Goal: Information Seeking & Learning: Learn about a topic

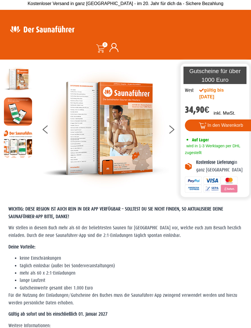
scroll to position [10, 0]
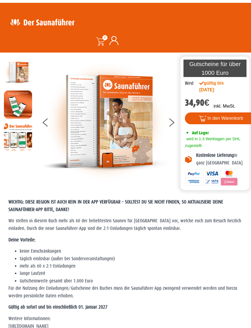
click at [133, 132] on img at bounding box center [105, 121] width 127 height 127
click at [109, 152] on img at bounding box center [105, 121] width 127 height 127
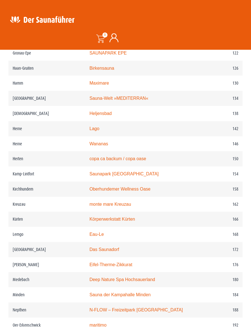
scroll to position [709, 0]
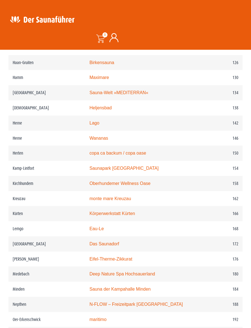
click at [102, 79] on link "Maximare" at bounding box center [98, 77] width 19 height 5
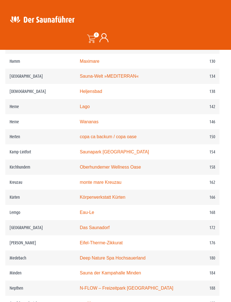
click at [102, 57] on td "Maximare" at bounding box center [127, 61] width 105 height 15
click at [95, 59] on link "Maximare" at bounding box center [89, 61] width 19 height 5
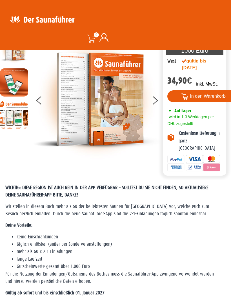
scroll to position [0, 3]
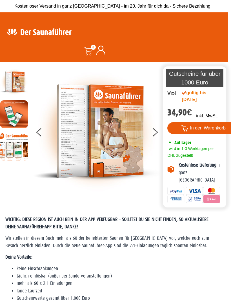
click at [151, 136] on img at bounding box center [96, 131] width 127 height 127
click at [42, 131] on button at bounding box center [43, 133] width 14 height 14
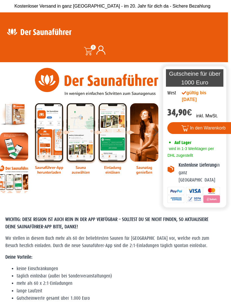
click at [17, 149] on img at bounding box center [14, 146] width 28 height 28
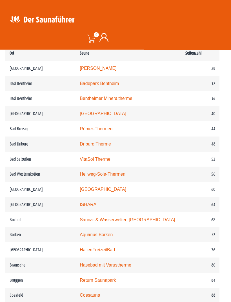
scroll to position [344, 3]
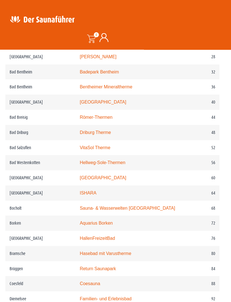
click at [9, 188] on td "Bielefeld" at bounding box center [40, 193] width 70 height 15
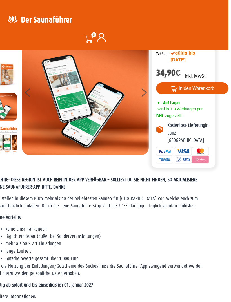
scroll to position [0, 12]
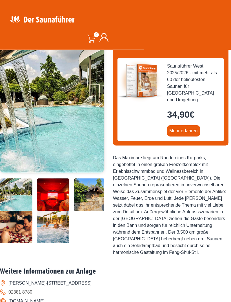
scroll to position [59, 0]
click at [10, 178] on img at bounding box center [16, 178] width 32 height 0
click at [14, 178] on img at bounding box center [16, 178] width 32 height 0
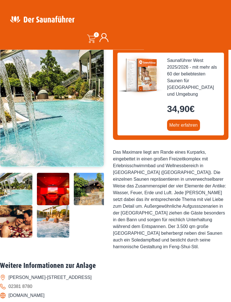
scroll to position [0, 0]
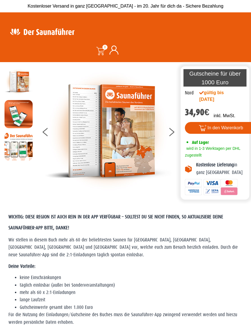
click at [123, 139] on img at bounding box center [108, 131] width 127 height 127
click at [86, 145] on img at bounding box center [108, 131] width 127 height 127
click at [129, 145] on img at bounding box center [108, 131] width 127 height 127
click at [172, 135] on button at bounding box center [175, 133] width 14 height 14
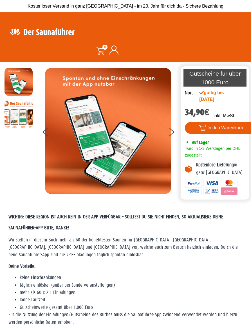
click at [171, 134] on button at bounding box center [175, 133] width 14 height 14
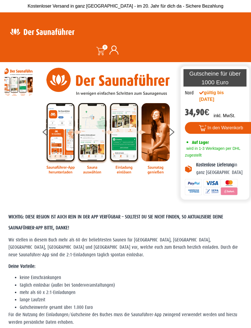
click at [171, 135] on button at bounding box center [175, 133] width 14 height 14
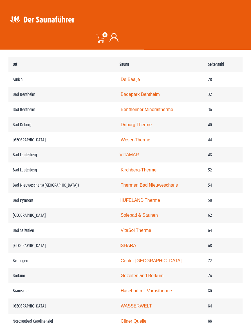
scroll to position [332, 0]
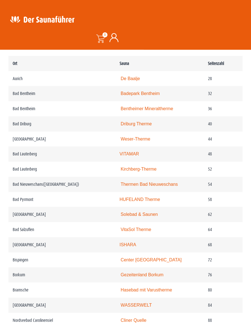
click at [9, 203] on td "Bad Pyrmont" at bounding box center [61, 199] width 107 height 15
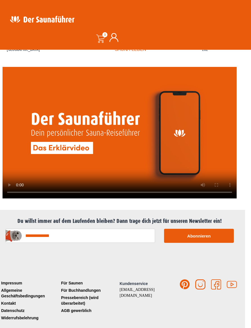
scroll to position [1306, 6]
